Goal: Information Seeking & Learning: Learn about a topic

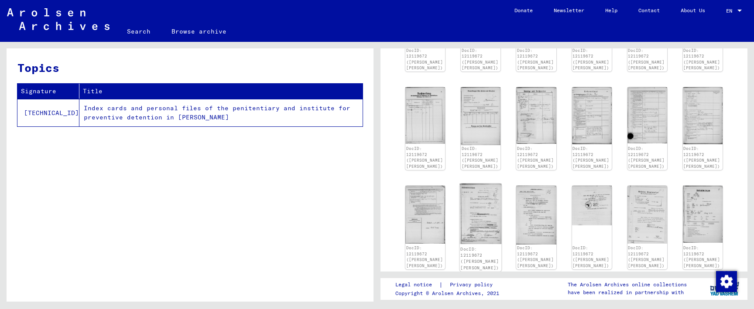
scroll to position [311, 0]
click at [542, 195] on img at bounding box center [536, 214] width 42 height 62
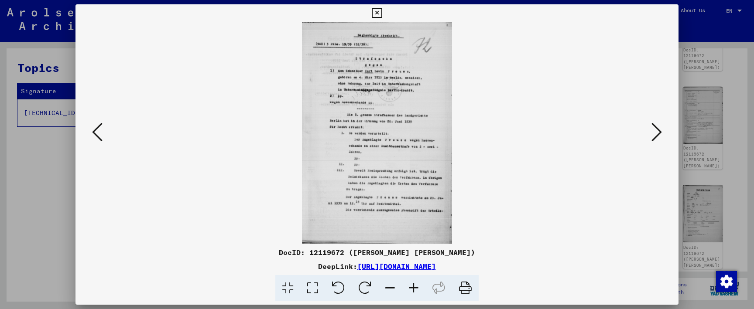
click at [653, 131] on icon at bounding box center [656, 132] width 10 height 21
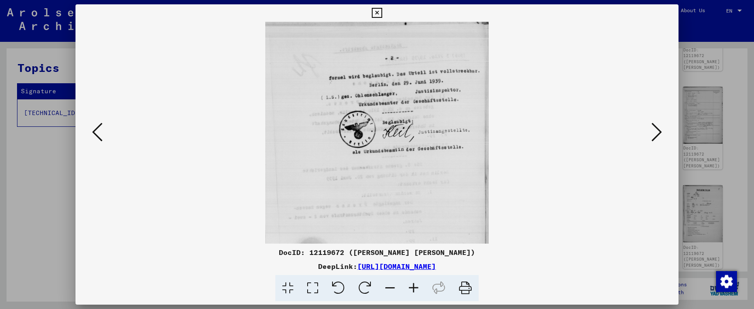
click at [103, 133] on button at bounding box center [97, 132] width 16 height 25
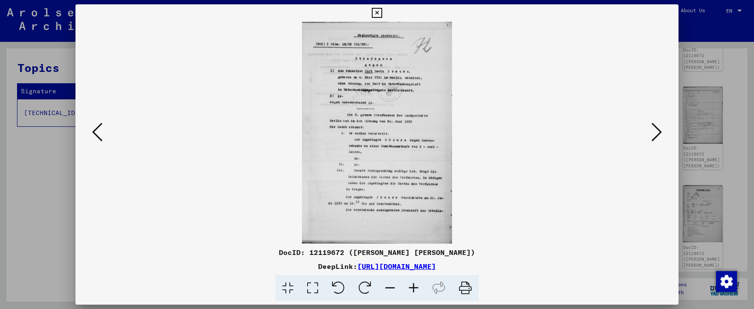
click at [413, 288] on icon at bounding box center [414, 288] width 24 height 27
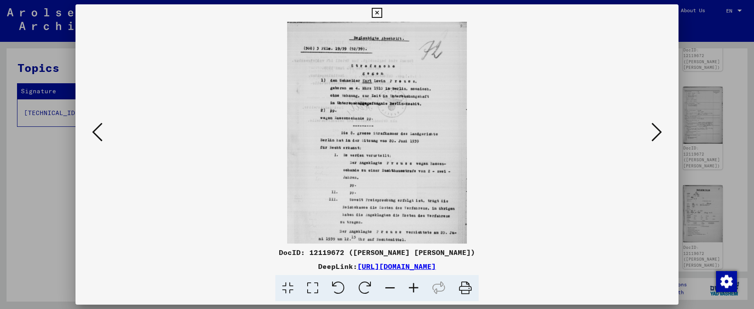
click at [413, 288] on icon at bounding box center [414, 288] width 24 height 27
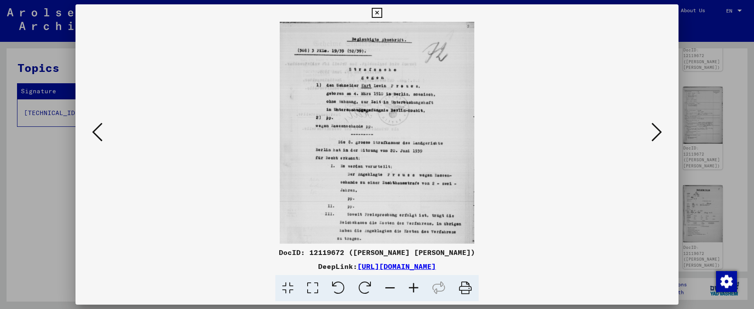
click at [413, 288] on icon at bounding box center [414, 288] width 24 height 27
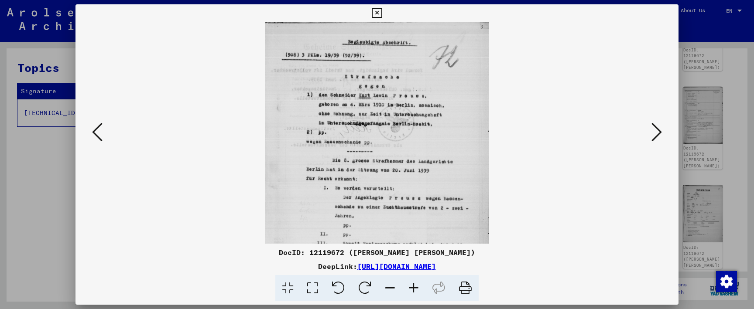
click at [413, 288] on icon at bounding box center [414, 288] width 24 height 27
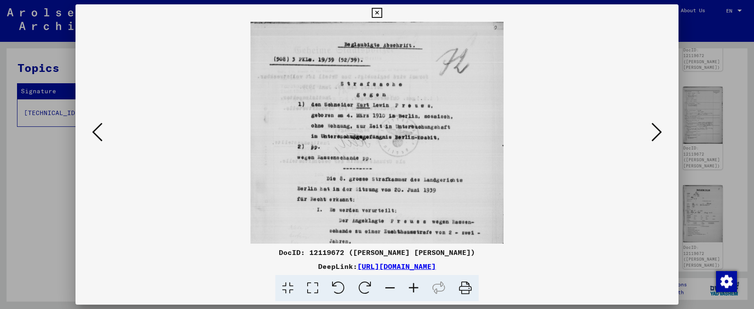
click at [413, 288] on icon at bounding box center [414, 288] width 24 height 27
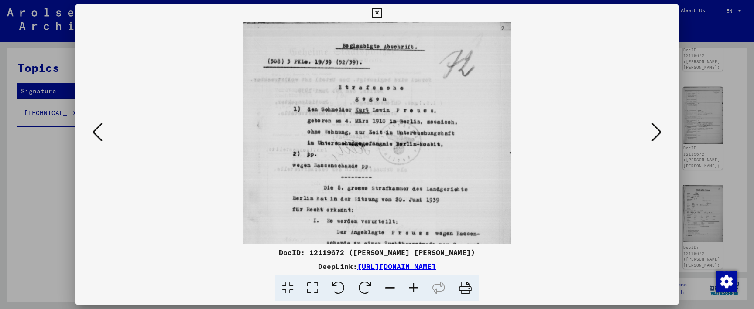
click at [413, 288] on icon at bounding box center [414, 288] width 24 height 27
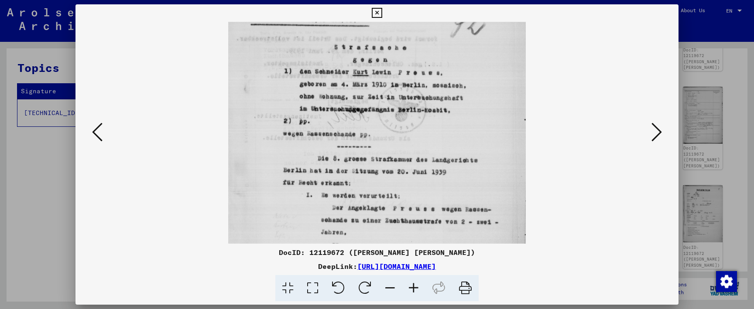
scroll to position [48, 0]
drag, startPoint x: 439, startPoint y: 204, endPoint x: 440, endPoint y: 156, distance: 48.0
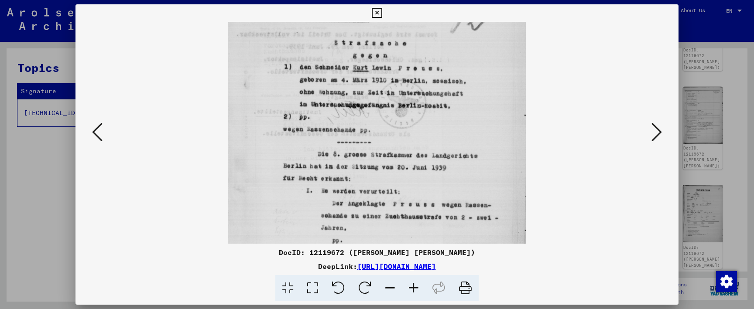
scroll to position [55, 0]
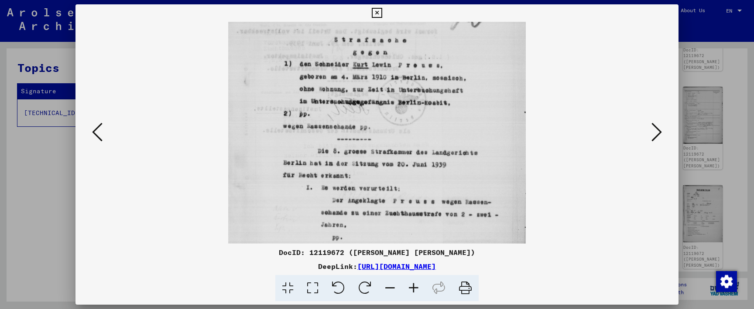
drag, startPoint x: 438, startPoint y: 200, endPoint x: 439, endPoint y: 181, distance: 19.2
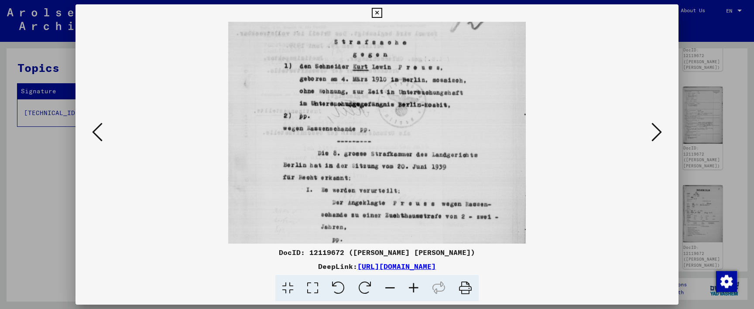
scroll to position [52, 0]
drag, startPoint x: 438, startPoint y: 155, endPoint x: 438, endPoint y: 160, distance: 5.2
click at [458, 134] on img at bounding box center [376, 189] width 297 height 440
click at [452, 182] on img at bounding box center [376, 189] width 297 height 440
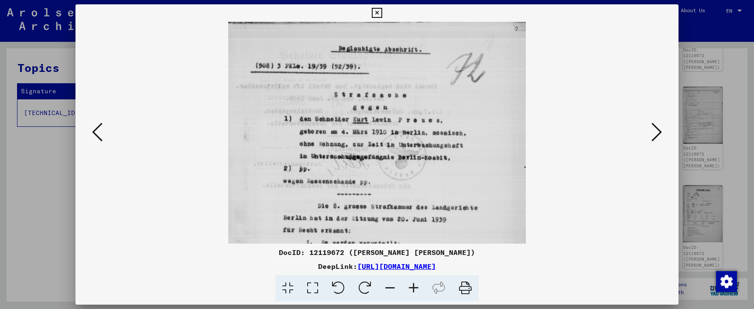
scroll to position [0, 0]
drag, startPoint x: 452, startPoint y: 161, endPoint x: 451, endPoint y: 217, distance: 55.8
